Goal: Task Accomplishment & Management: Use online tool/utility

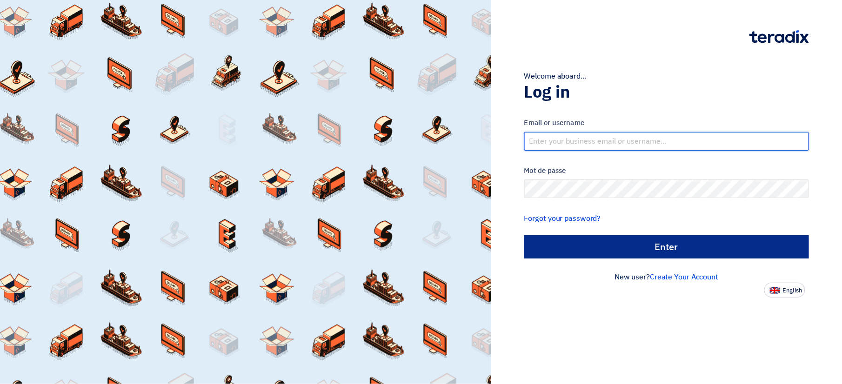
type input "[PERSON_NAME][EMAIL_ADDRESS][DOMAIN_NAME]"
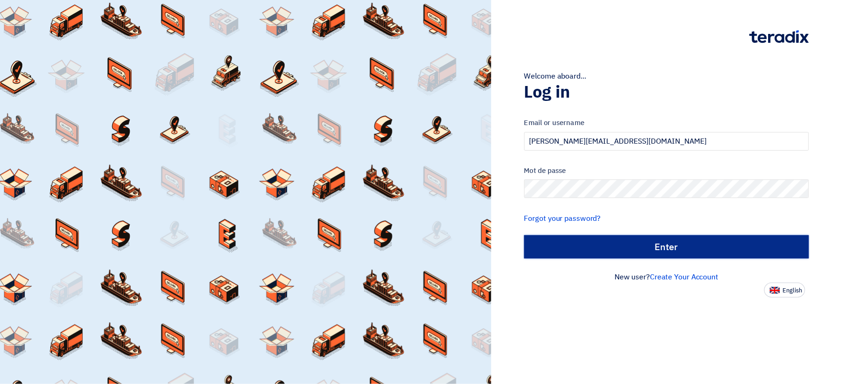
click at [674, 252] on input "الدخول" at bounding box center [666, 246] width 285 height 23
type input "Sign in"
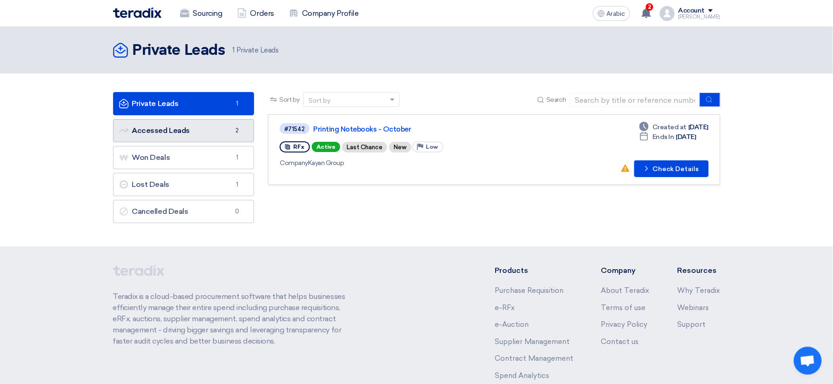
click at [201, 141] on link "Accessed Leads Accessed Leads 2" at bounding box center [183, 130] width 141 height 23
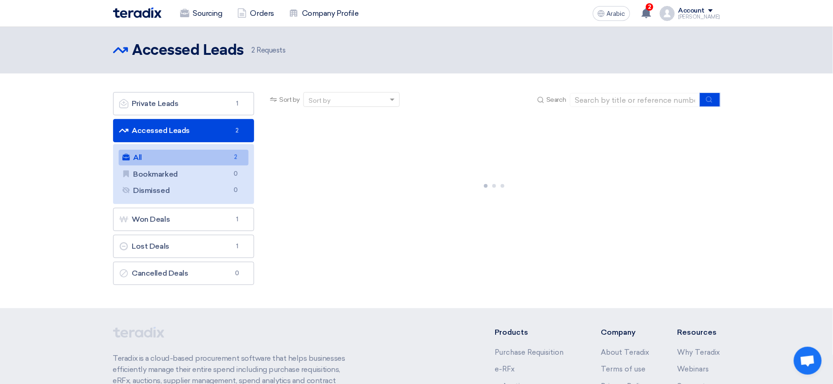
click at [206, 159] on link "All All 2" at bounding box center [184, 158] width 130 height 16
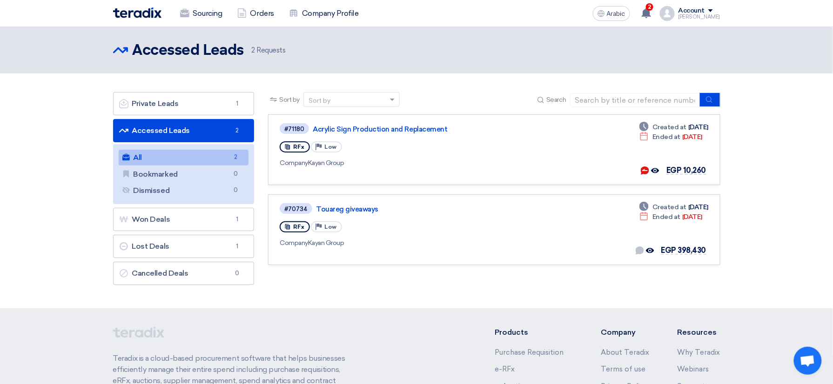
click at [188, 159] on link "All All 2" at bounding box center [184, 158] width 130 height 16
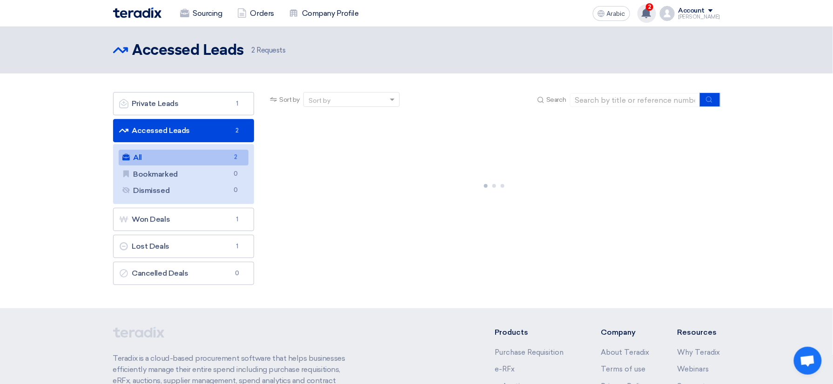
click at [651, 10] on use at bounding box center [646, 13] width 9 height 10
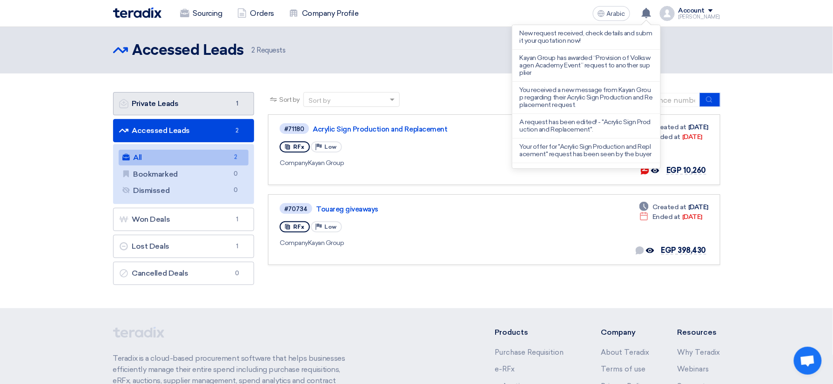
click at [218, 107] on link "Private Leads Private Leads 1" at bounding box center [183, 103] width 141 height 23
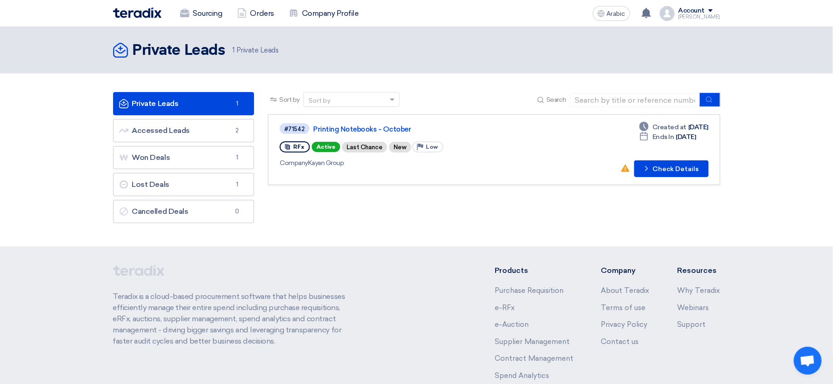
click at [180, 96] on link "Private Leads Private Leads 1" at bounding box center [183, 103] width 141 height 23
click at [385, 127] on link "Printing Notebooks - October" at bounding box center [429, 129] width 233 height 8
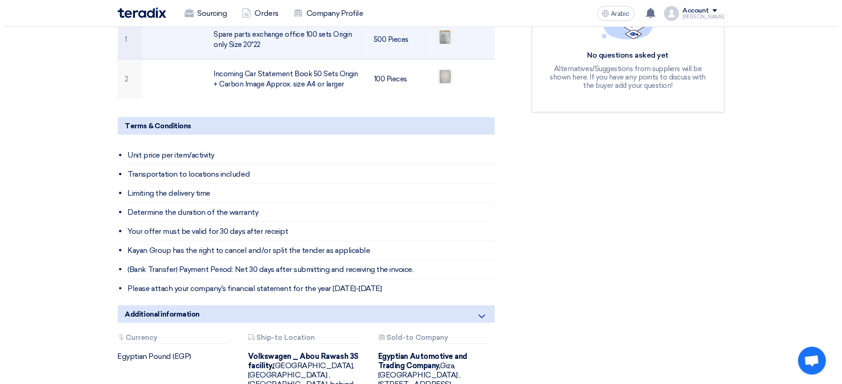
scroll to position [186, 0]
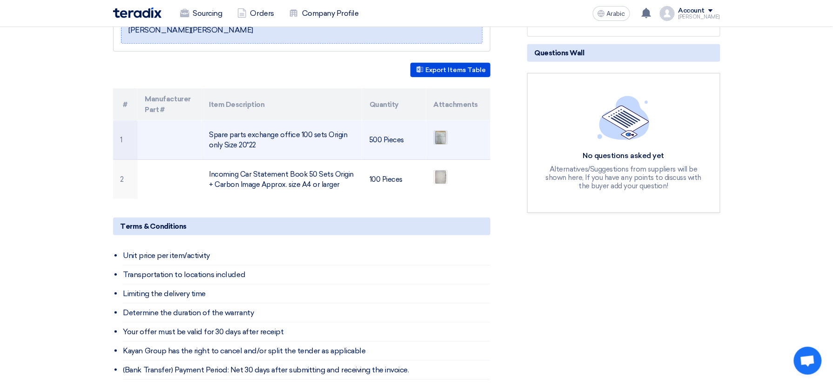
click at [443, 140] on img at bounding box center [440, 137] width 13 height 17
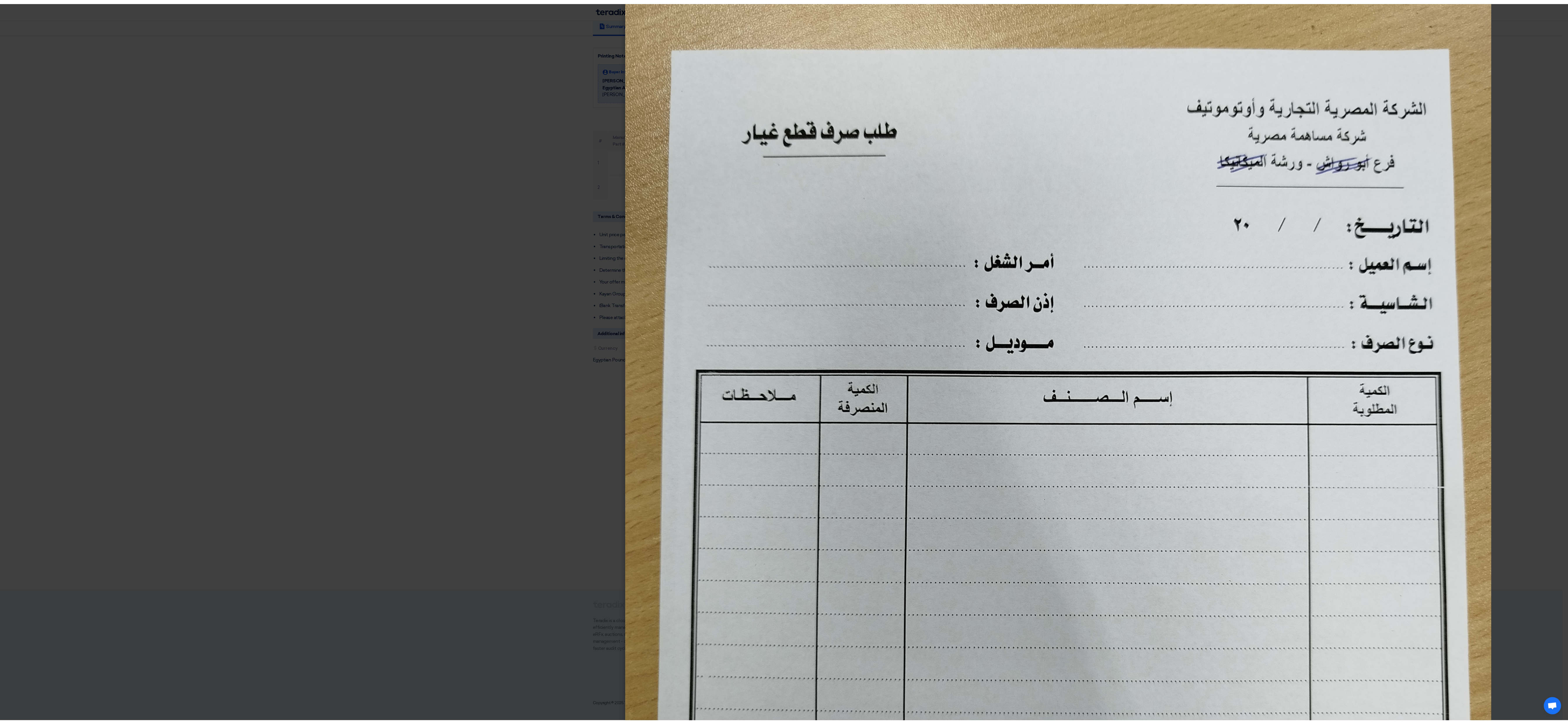
scroll to position [233, 0]
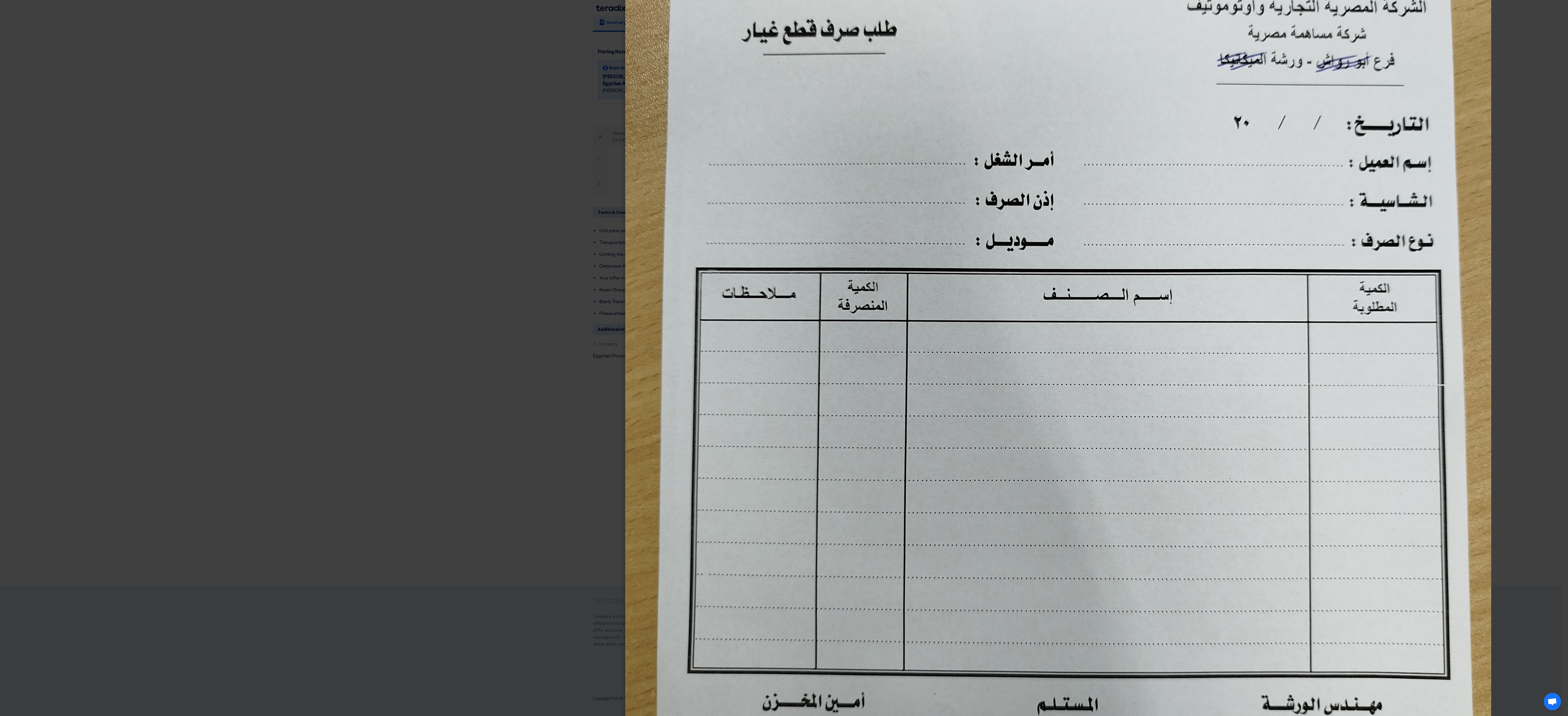
click at [283, 238] on modal-container at bounding box center [784, 358] width 1568 height 716
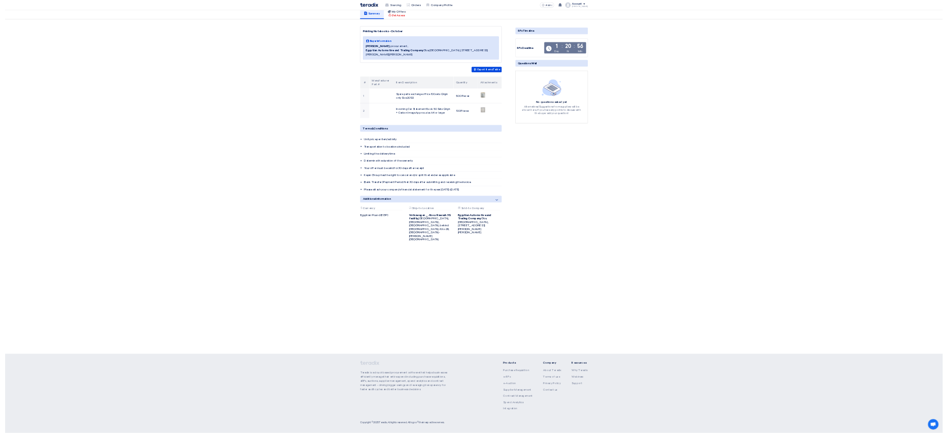
scroll to position [0, 0]
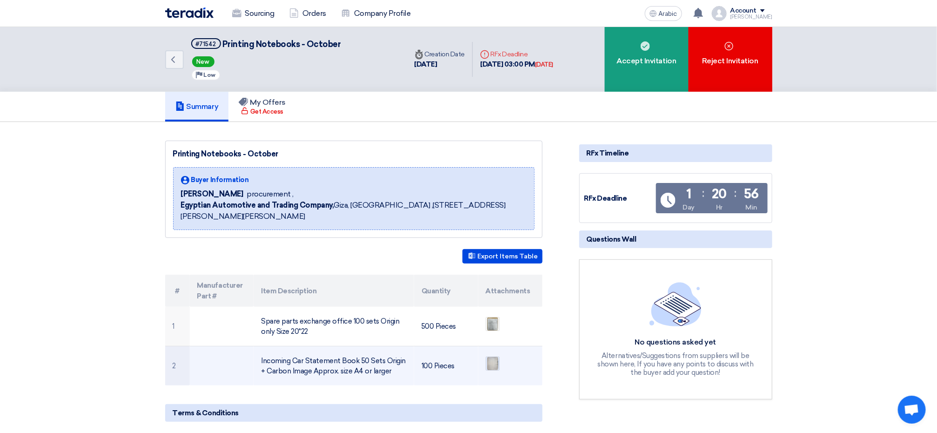
click at [496, 361] on img at bounding box center [492, 363] width 13 height 17
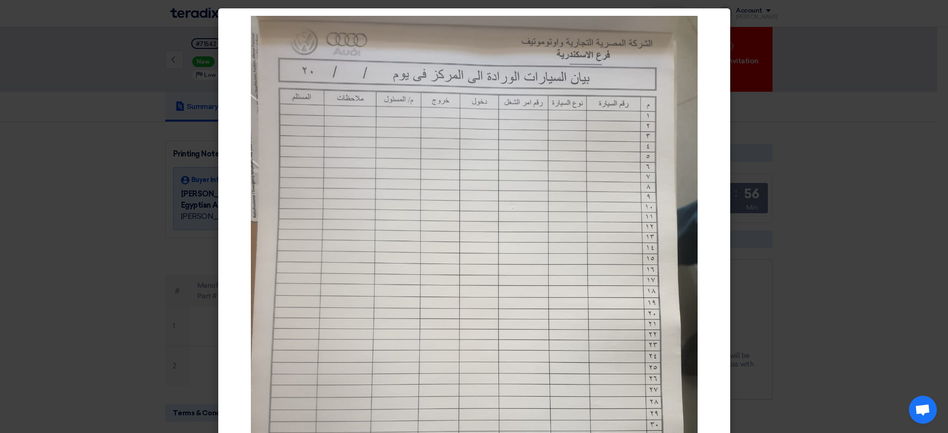
click at [841, 194] on modal-container at bounding box center [474, 216] width 948 height 433
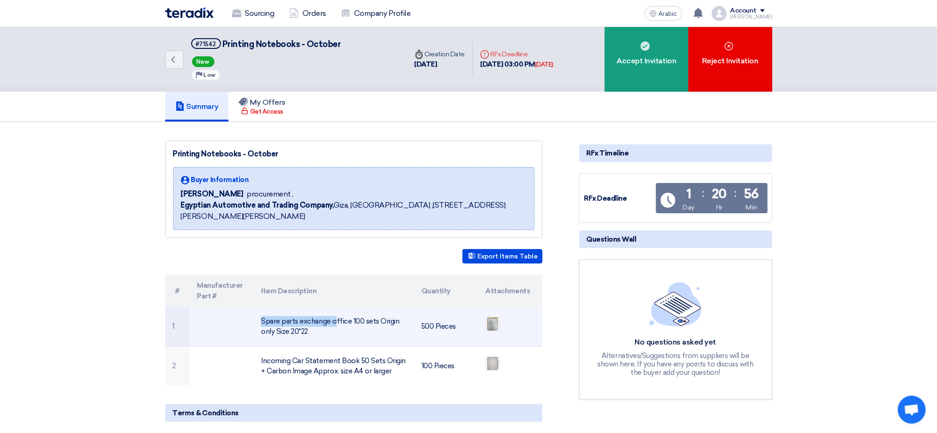
drag, startPoint x: 241, startPoint y: 320, endPoint x: 329, endPoint y: 319, distance: 88.0
click at [329, 319] on tr "1 Spare parts exchange office 100 sets Origin only Size 20*22 500 Pieces" at bounding box center [353, 327] width 377 height 40
copy tr "Spare parts exchange"
drag, startPoint x: 329, startPoint y: 319, endPoint x: 495, endPoint y: 326, distance: 165.3
click at [495, 326] on img at bounding box center [492, 323] width 13 height 17
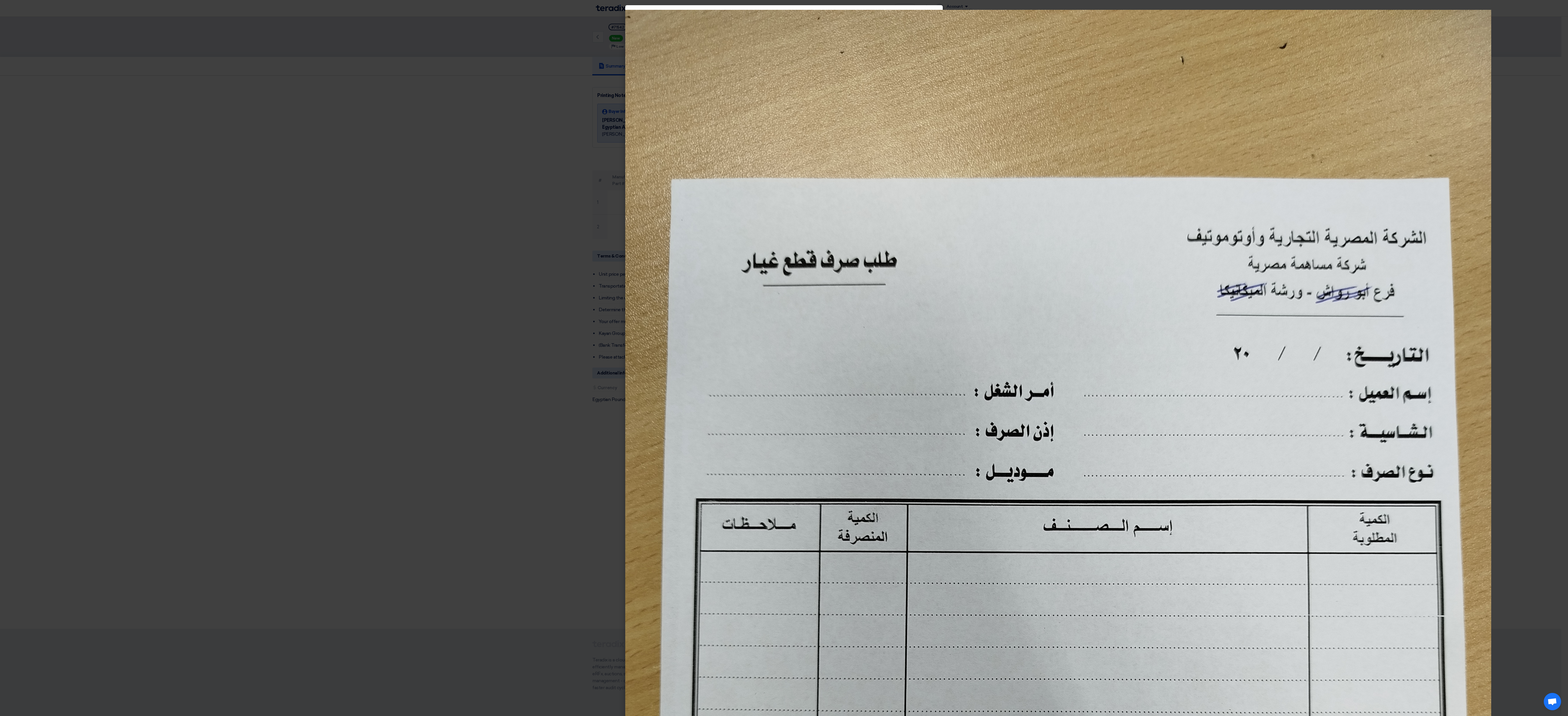
click at [393, 238] on modal-container at bounding box center [784, 358] width 1568 height 716
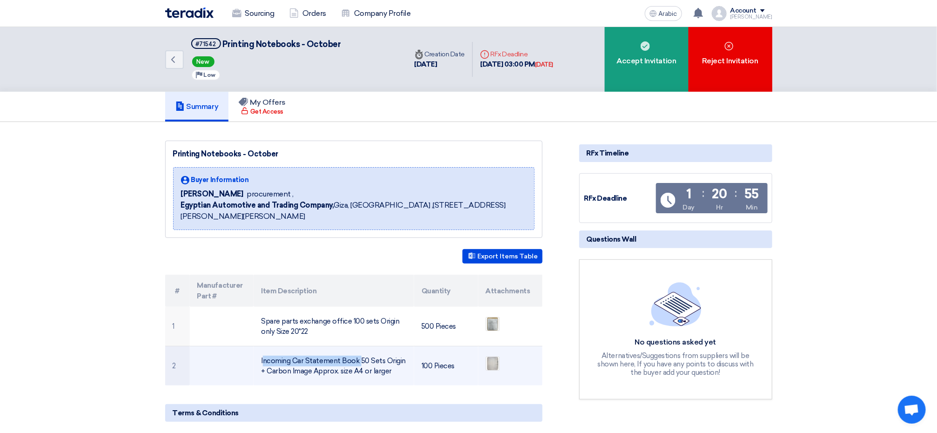
drag, startPoint x: 257, startPoint y: 366, endPoint x: 356, endPoint y: 356, distance: 99.1
click at [356, 356] on td "Incoming Car Statement Book 50 Sets Origin + Carbon Image Approx. size A4 or la…" at bounding box center [334, 366] width 161 height 40
copy font "Incoming Car Statement Book"
drag, startPoint x: 356, startPoint y: 356, endPoint x: 484, endPoint y: 362, distance: 128.5
click at [484, 362] on td at bounding box center [510, 366] width 64 height 40
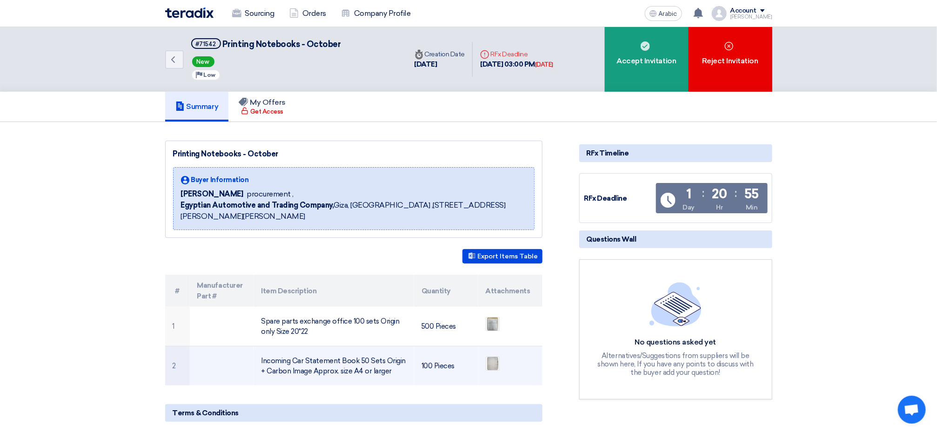
click at [484, 362] on td at bounding box center [510, 366] width 64 height 40
drag, startPoint x: 484, startPoint y: 362, endPoint x: 499, endPoint y: 363, distance: 14.5
click at [499, 363] on div at bounding box center [493, 363] width 14 height 14
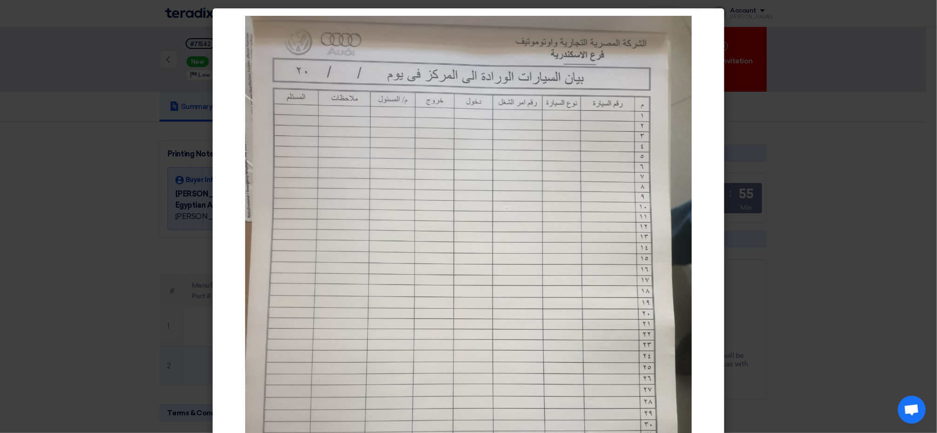
click at [499, 363] on img at bounding box center [468, 314] width 447 height 596
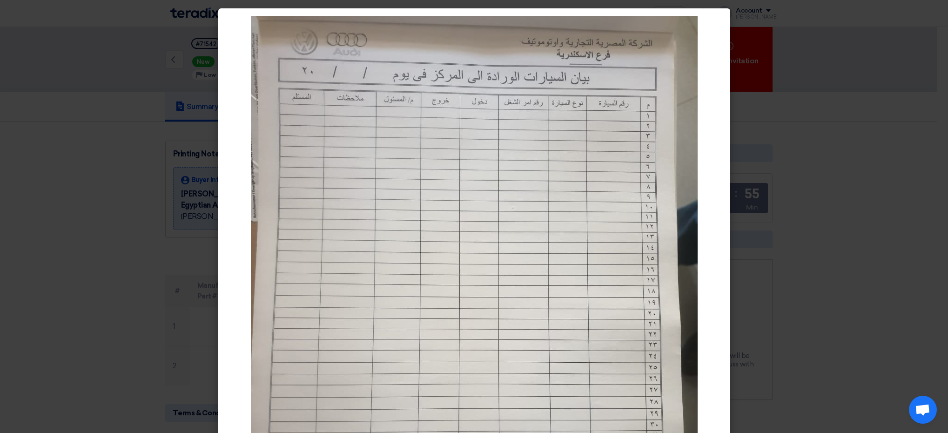
click at [818, 176] on modal-container at bounding box center [474, 216] width 948 height 433
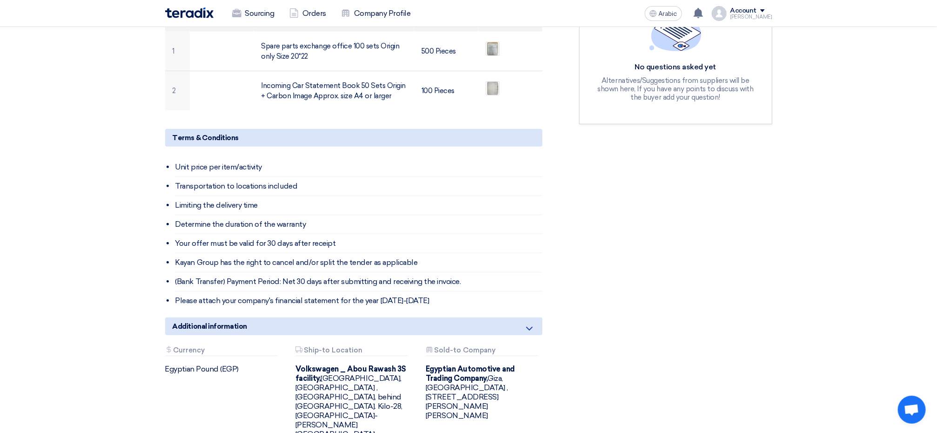
scroll to position [209, 0]
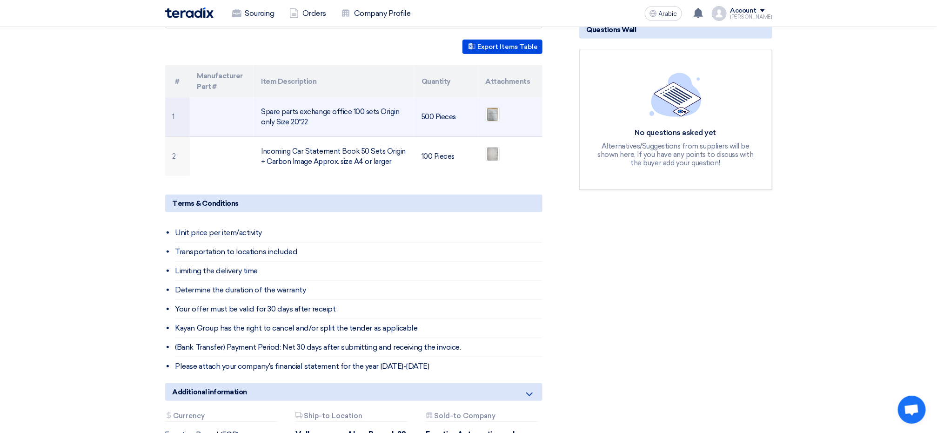
drag, startPoint x: 292, startPoint y: 120, endPoint x: 315, endPoint y: 121, distance: 22.8
click at [315, 121] on td "Spare parts exchange office 100 sets Origin only Size 20*22" at bounding box center [334, 117] width 161 height 40
copy font "20*22"
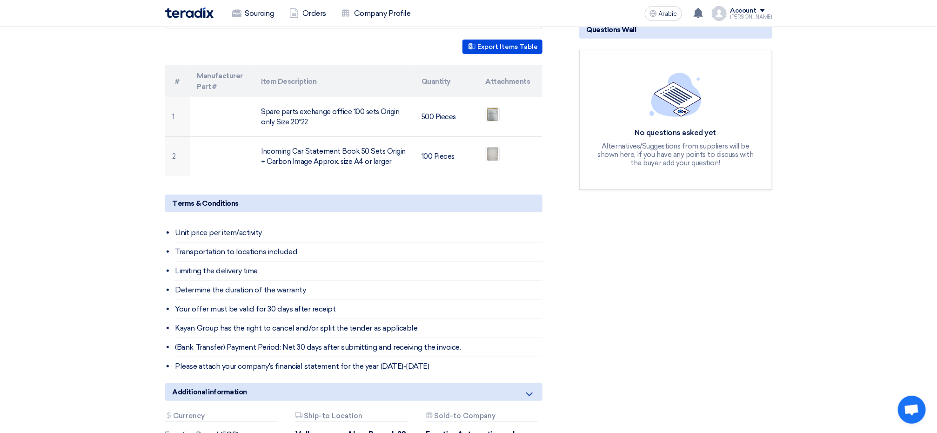
copy font "20*22"
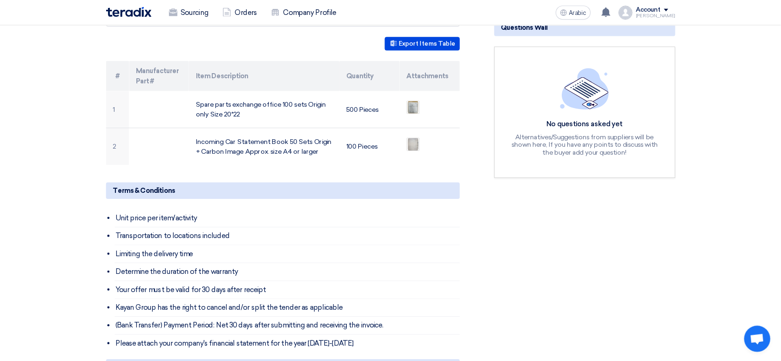
scroll to position [210, 0]
